Goal: Information Seeking & Learning: Learn about a topic

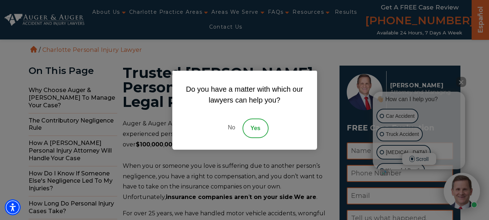
click at [230, 129] on link "No" at bounding box center [231, 128] width 22 height 20
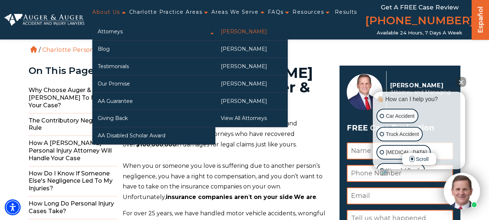
click at [234, 34] on link "[PERSON_NAME]" at bounding box center [251, 31] width 72 height 17
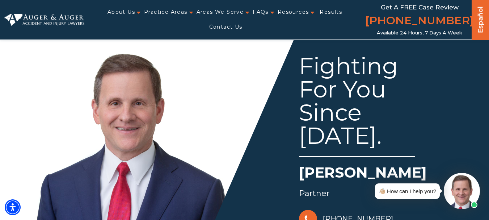
drag, startPoint x: 439, startPoint y: 170, endPoint x: 302, endPoint y: 170, distance: 137.1
copy h1 "[PERSON_NAME]"
drag, startPoint x: 302, startPoint y: 170, endPoint x: 432, endPoint y: 164, distance: 130.3
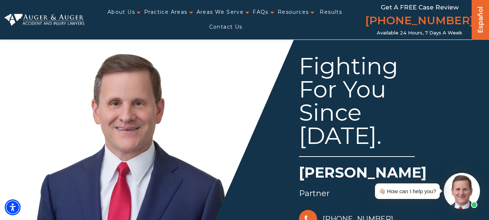
click at [432, 164] on h1 "[PERSON_NAME]" at bounding box center [380, 174] width 163 height 24
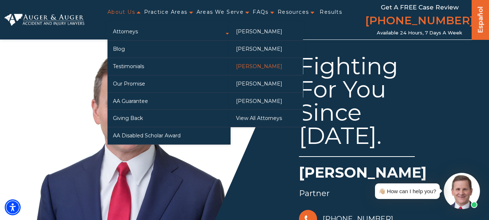
click at [245, 69] on link "[PERSON_NAME]" at bounding box center [266, 66] width 72 height 17
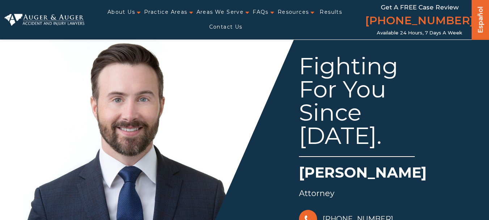
click at [297, 167] on div "Fighting For You Since 2012. Hunter Gillespie Attorney 828-222-7649" at bounding box center [352, 132] width 217 height 193
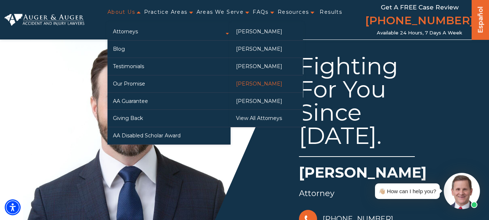
click at [244, 91] on link "[PERSON_NAME]" at bounding box center [266, 83] width 72 height 17
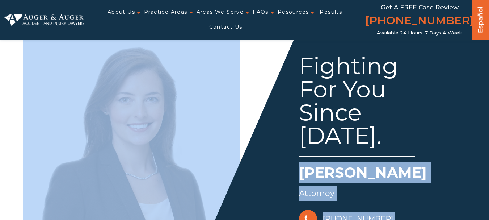
click at [462, 174] on div "Fighting For You Since [DATE]. [PERSON_NAME] Attorney [PHONE_NUMBER]" at bounding box center [244, 144] width 443 height 217
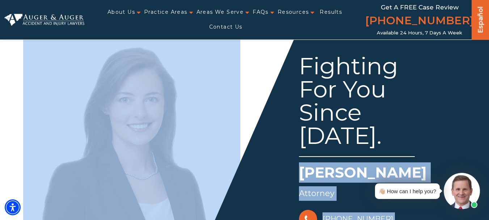
click at [458, 160] on div "Fighting For You Since [DATE]. [PERSON_NAME] Attorney [PHONE_NUMBER]" at bounding box center [352, 132] width 217 height 193
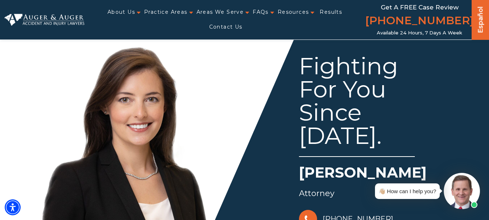
copy h1 "[PERSON_NAME]"
drag, startPoint x: 458, startPoint y: 160, endPoint x: 303, endPoint y: 162, distance: 155.1
click at [303, 162] on div "Fighting For You Since 2015. Madison McLawhorn Attorney 828-222-7649" at bounding box center [352, 132] width 217 height 193
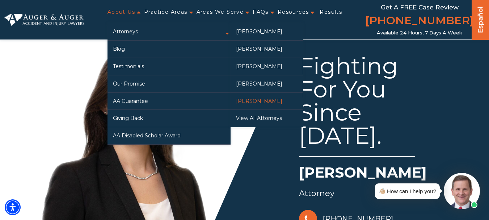
click at [240, 105] on link "[PERSON_NAME]" at bounding box center [266, 101] width 72 height 17
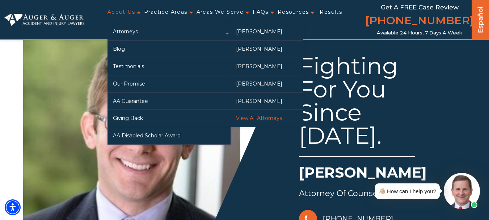
click at [260, 127] on link "View All Attorneys" at bounding box center [266, 118] width 72 height 17
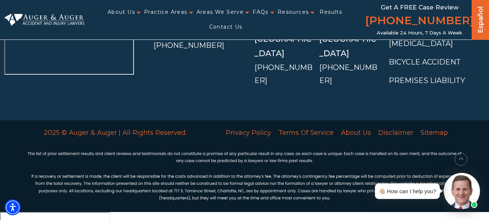
scroll to position [1910, 0]
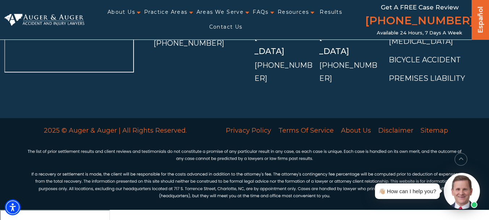
drag, startPoint x: 494, startPoint y: 116, endPoint x: 494, endPoint y: 234, distance: 117.2
